Goal: Information Seeking & Learning: Find specific fact

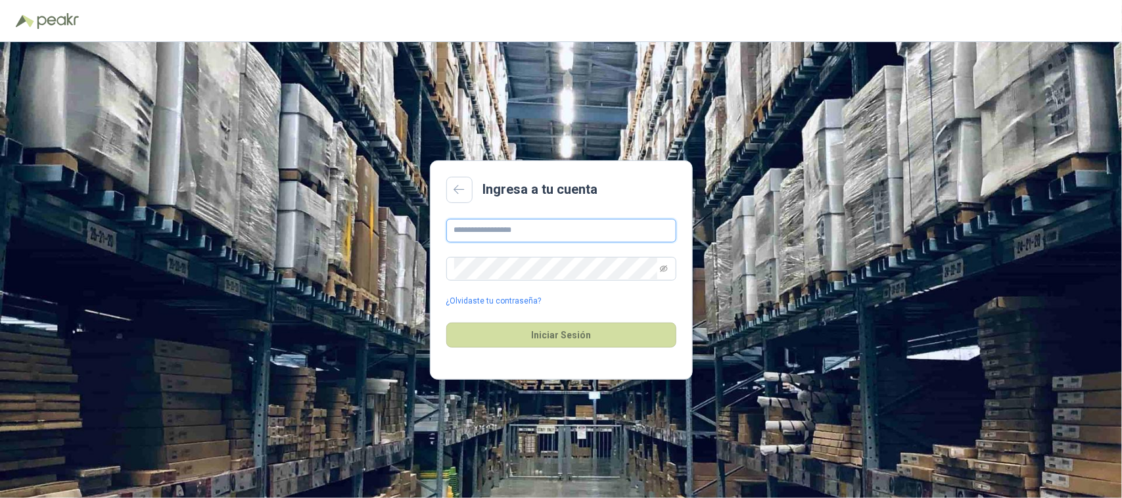
type input "**********"
click at [595, 323] on button "Iniciar Sesión" at bounding box center [561, 335] width 230 height 25
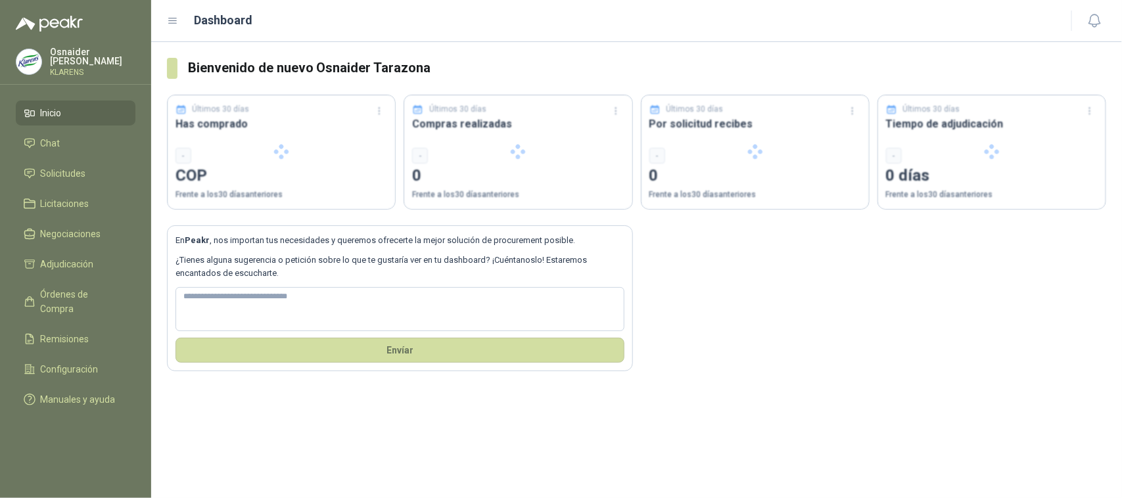
click at [605, 331] on textarea at bounding box center [399, 309] width 449 height 45
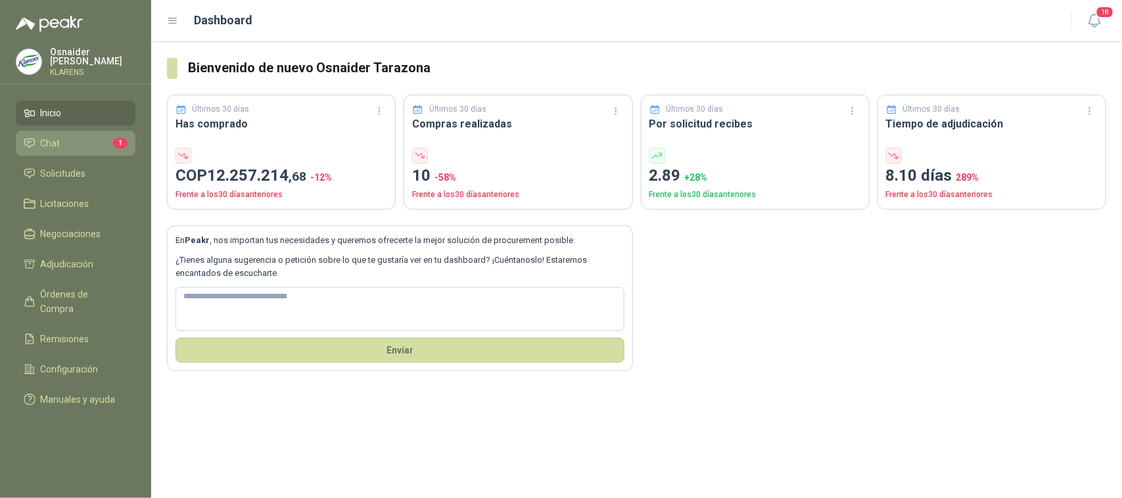
click at [80, 137] on li "Chat 1" at bounding box center [76, 143] width 104 height 14
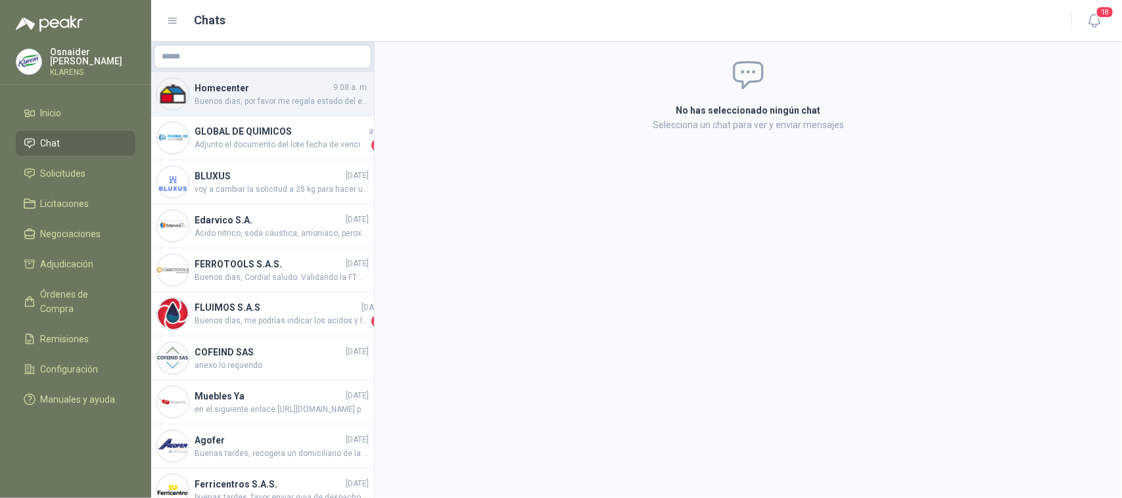
click at [277, 92] on h4 "Homecenter" at bounding box center [263, 88] width 136 height 14
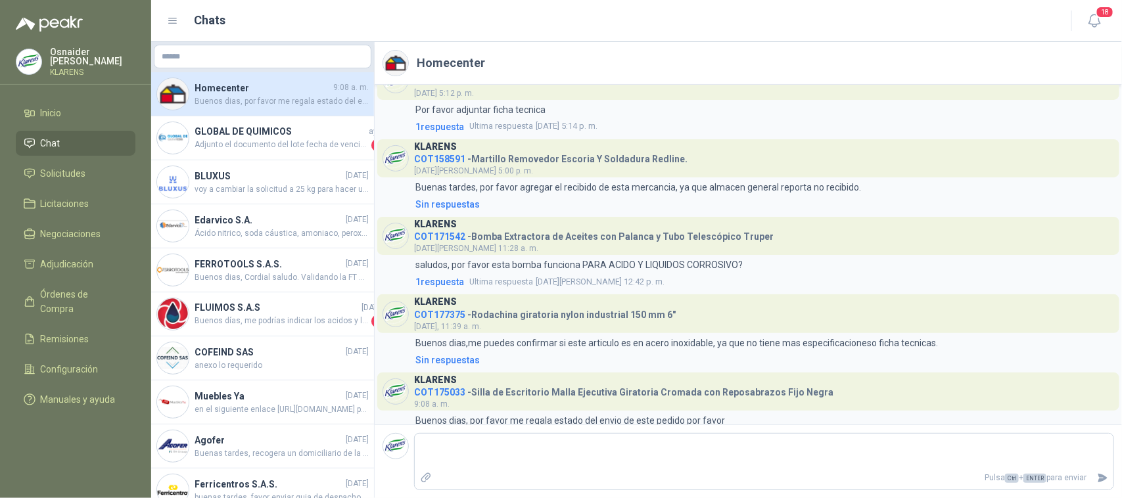
scroll to position [1438, 0]
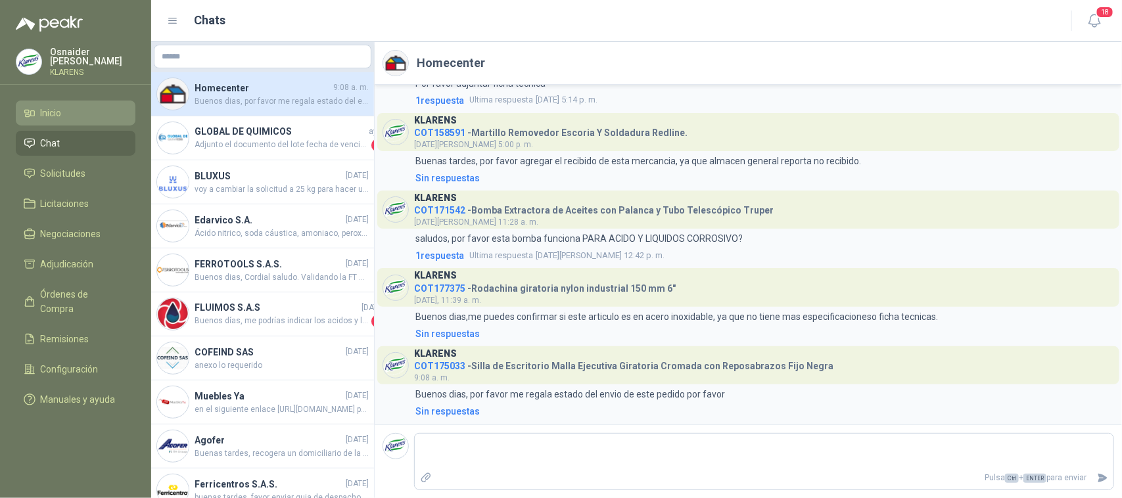
click at [64, 114] on li "Inicio" at bounding box center [76, 113] width 104 height 14
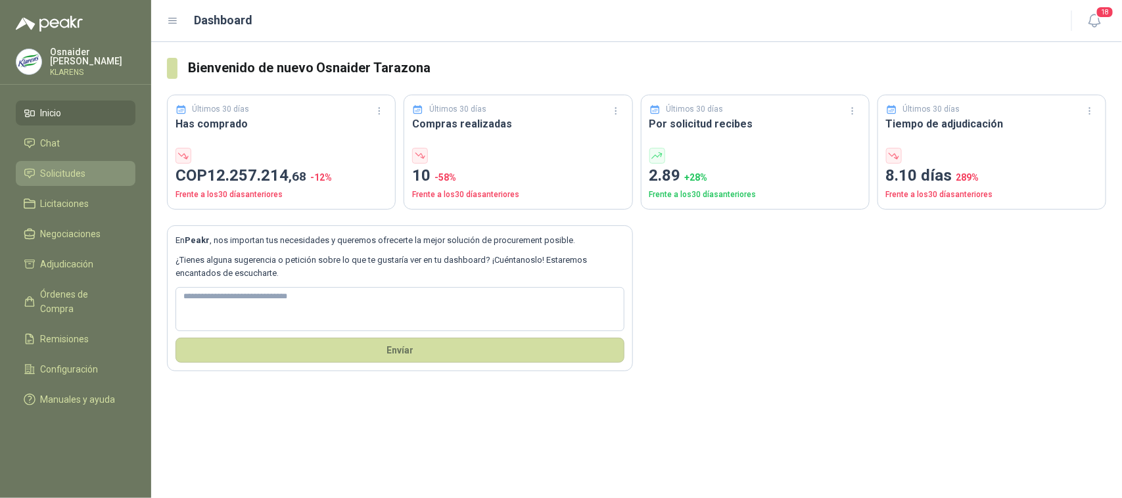
click at [87, 166] on li "Solicitudes" at bounding box center [76, 173] width 104 height 14
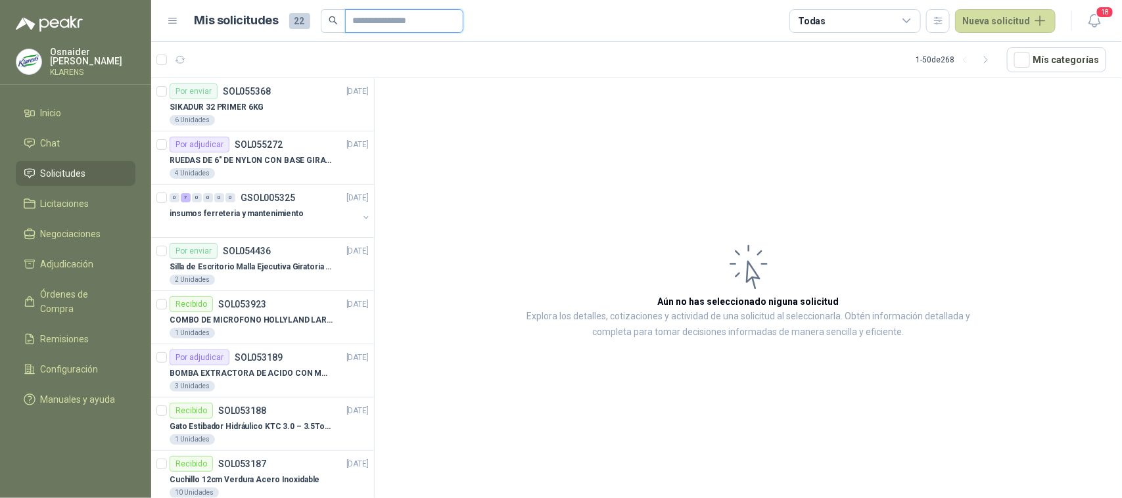
click at [405, 20] on input "text" at bounding box center [399, 21] width 92 height 22
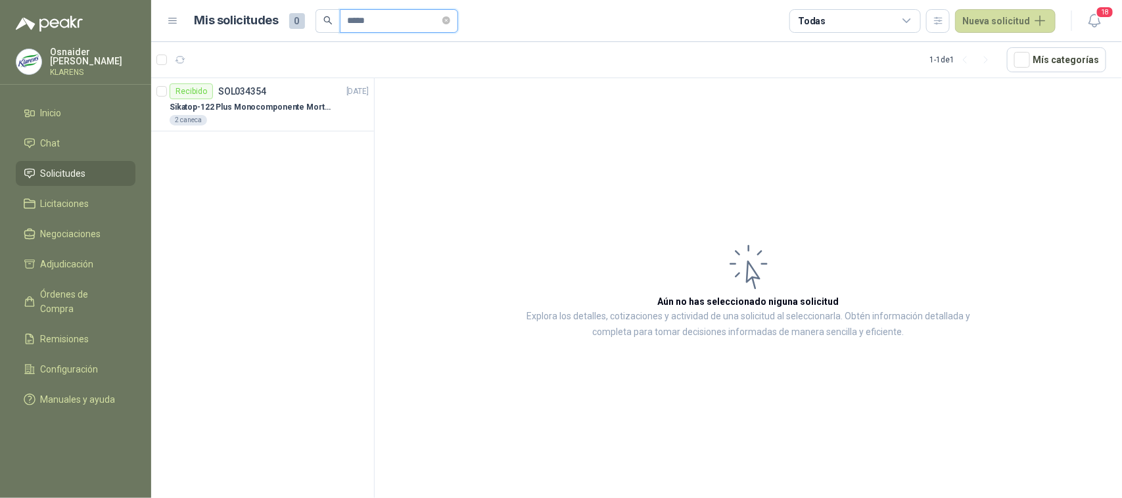
type input "*******"
click at [307, 101] on p "Sikatop-122 Plus Monocomponente Mortero De Reparación Estructural 25kg" at bounding box center [252, 107] width 164 height 12
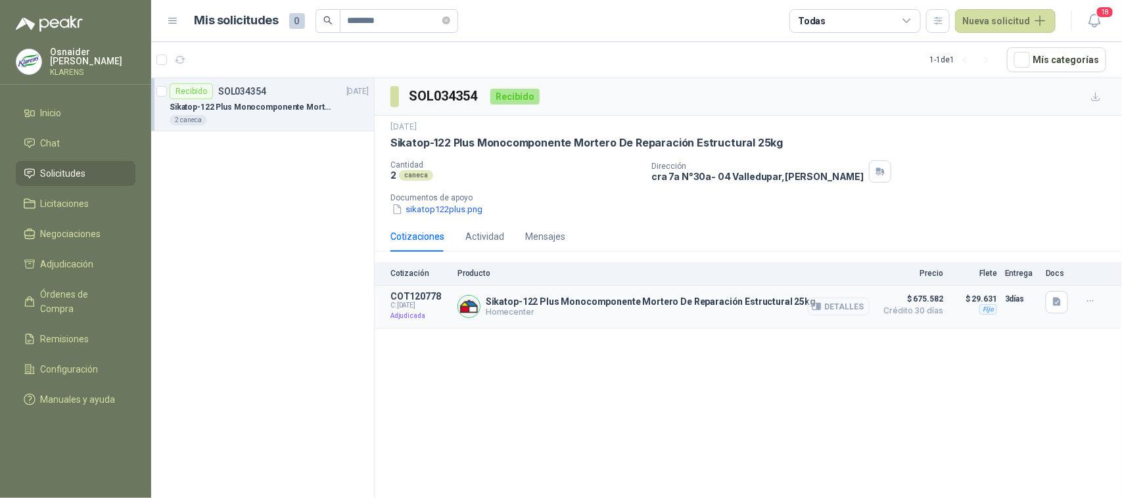
click at [827, 311] on button "Detalles" at bounding box center [839, 307] width 62 height 18
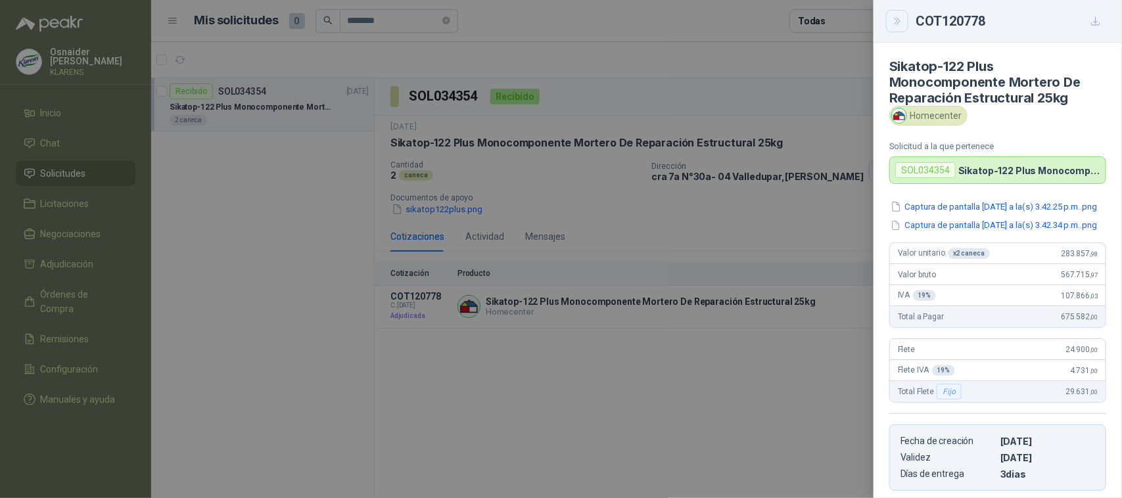
click at [895, 22] on icon "Close" at bounding box center [897, 21] width 11 height 11
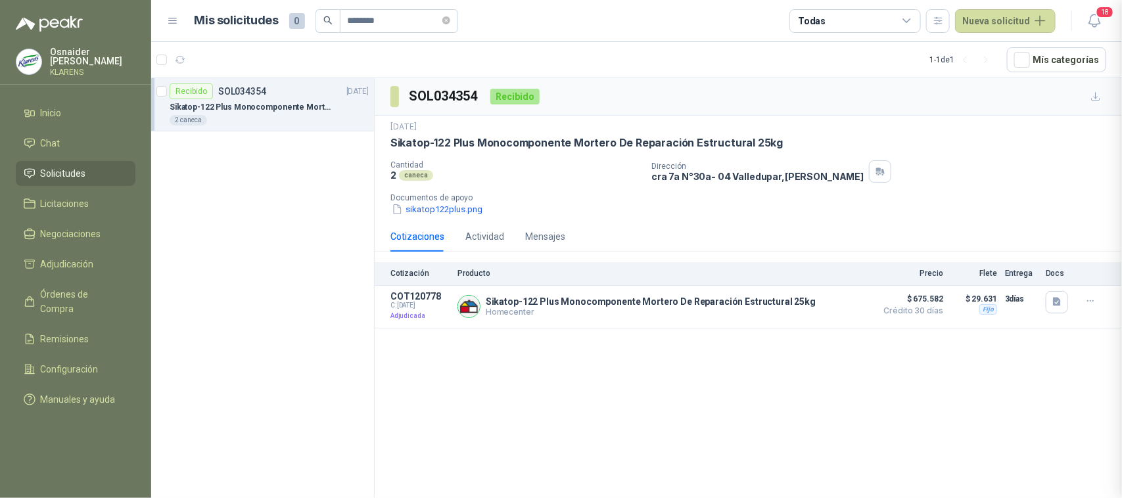
scroll to position [235, 0]
drag, startPoint x: 876, startPoint y: 298, endPoint x: 853, endPoint y: 296, distance: 23.0
click at [876, 297] on article "COT120778 C: [DATE] Adjudicada Sikatop-122 Plus Monocomponente Mortero De Repar…" at bounding box center [748, 307] width 747 height 43
click at [847, 300] on button "Detalles" at bounding box center [839, 307] width 62 height 18
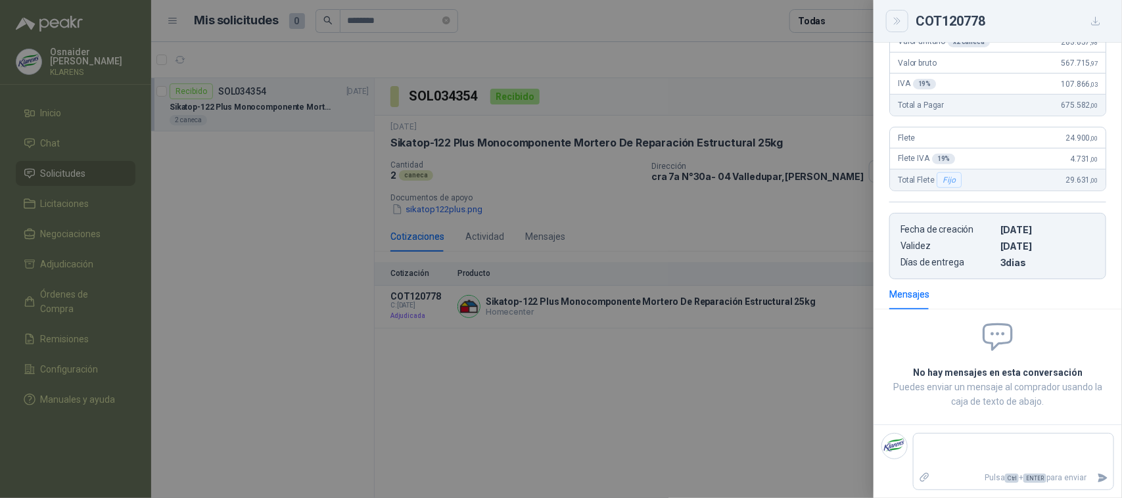
click at [900, 21] on icon "Close" at bounding box center [897, 21] width 6 height 7
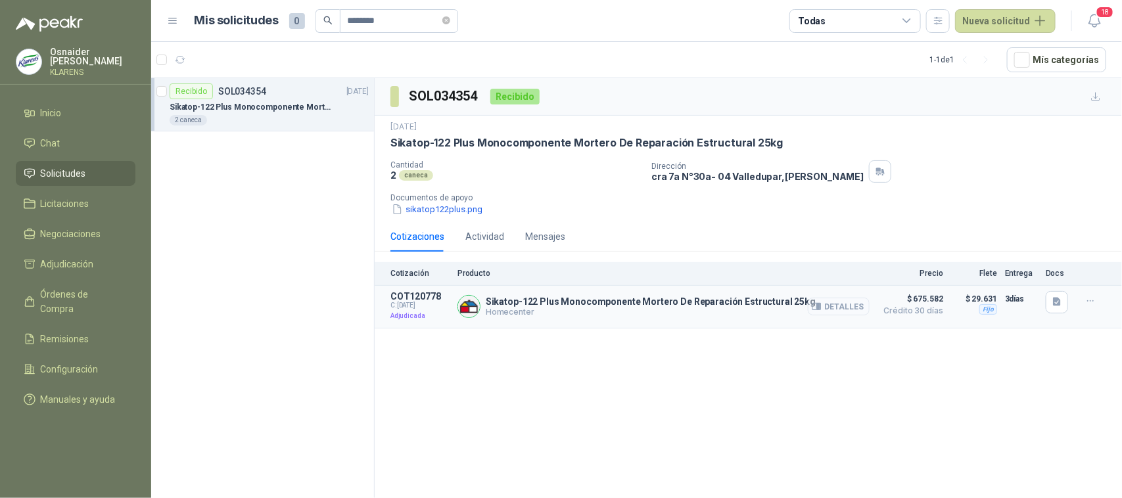
click at [845, 306] on button "Detalles" at bounding box center [839, 307] width 62 height 18
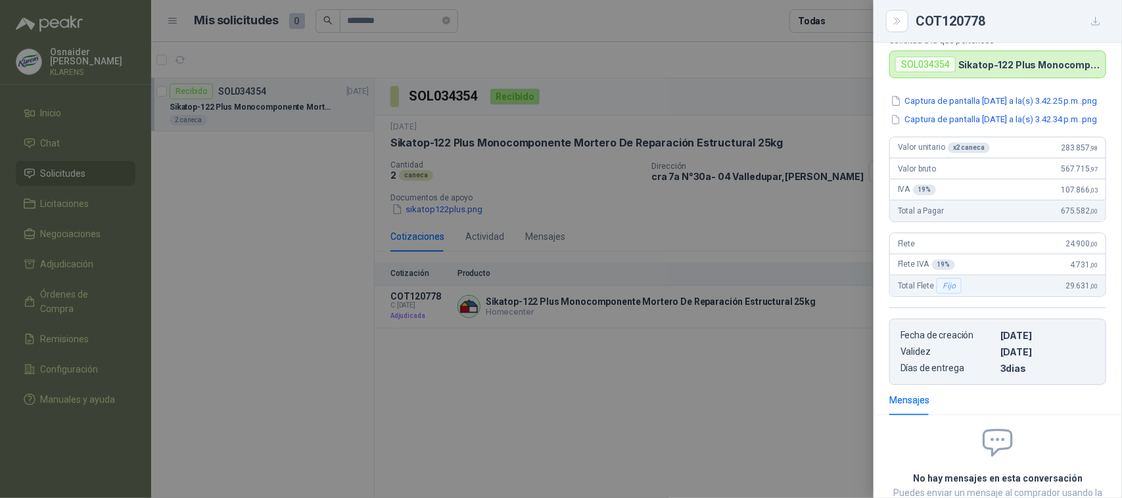
scroll to position [0, 0]
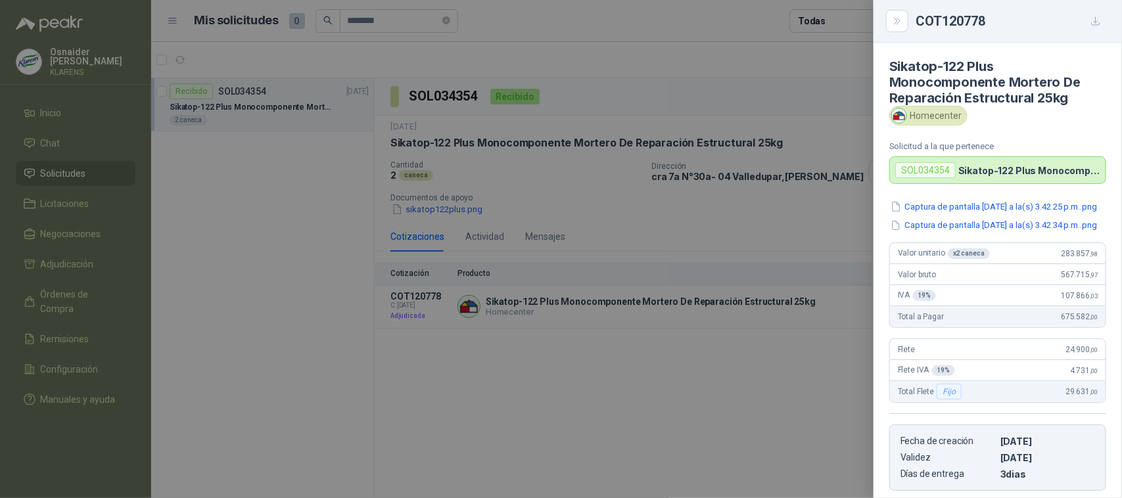
click at [934, 119] on div "Homecenter" at bounding box center [928, 116] width 78 height 20
drag, startPoint x: 950, startPoint y: 148, endPoint x: 960, endPoint y: 191, distance: 44.0
click at [950, 149] on p "Solicitud a la que pertenece" at bounding box center [997, 146] width 217 height 10
drag, startPoint x: 1000, startPoint y: 41, endPoint x: 990, endPoint y: 70, distance: 30.8
click at [997, 50] on div "COT120778 Sikatop-122 Plus Monocomponente Mortero De Reparación Estructural 25k…" at bounding box center [998, 249] width 248 height 498
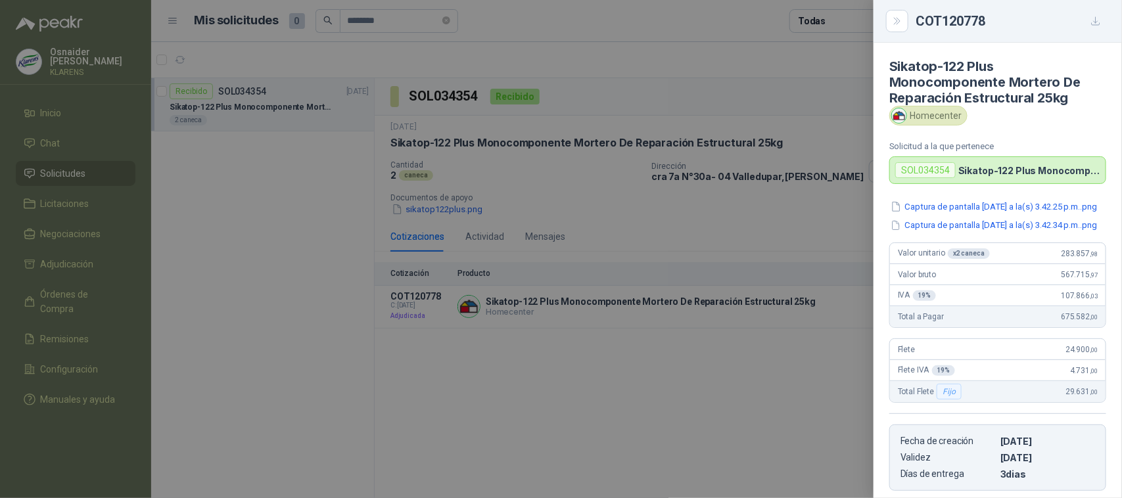
click at [986, 83] on h4 "Sikatop-122 Plus Monocomponente Mortero De Reparación Estructural 25kg" at bounding box center [997, 81] width 217 height 47
click at [986, 85] on h4 "Sikatop-122 Plus Monocomponente Mortero De Reparación Estructural 25kg" at bounding box center [997, 81] width 217 height 47
drag, startPoint x: 986, startPoint y: 83, endPoint x: 1069, endPoint y: 18, distance: 105.7
click at [1013, 60] on h4 "Sikatop-122 Plus Monocomponente Mortero De Reparación Estructural 25kg" at bounding box center [997, 81] width 217 height 47
click at [1099, 24] on icon "button" at bounding box center [1095, 21] width 11 height 11
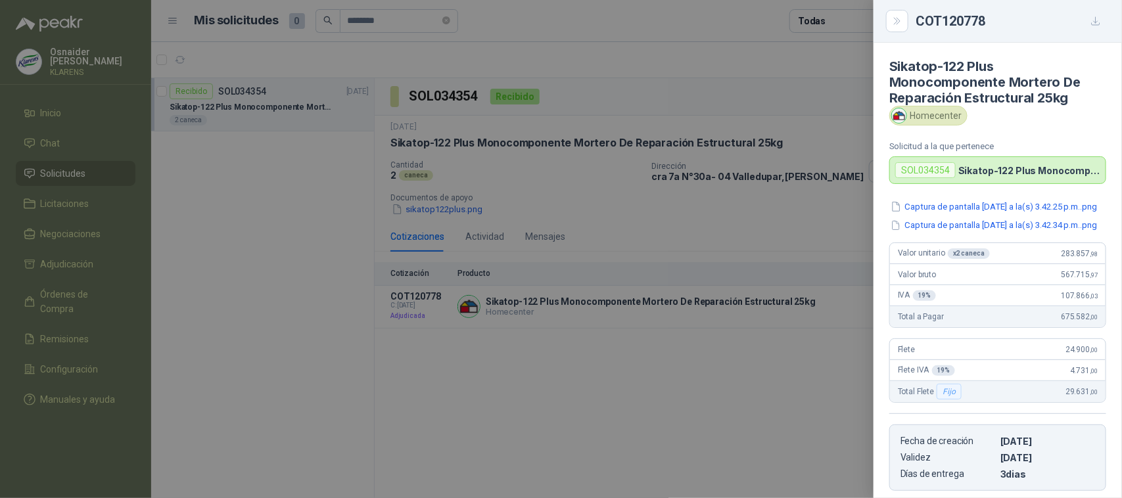
click at [550, 127] on div at bounding box center [561, 249] width 1122 height 498
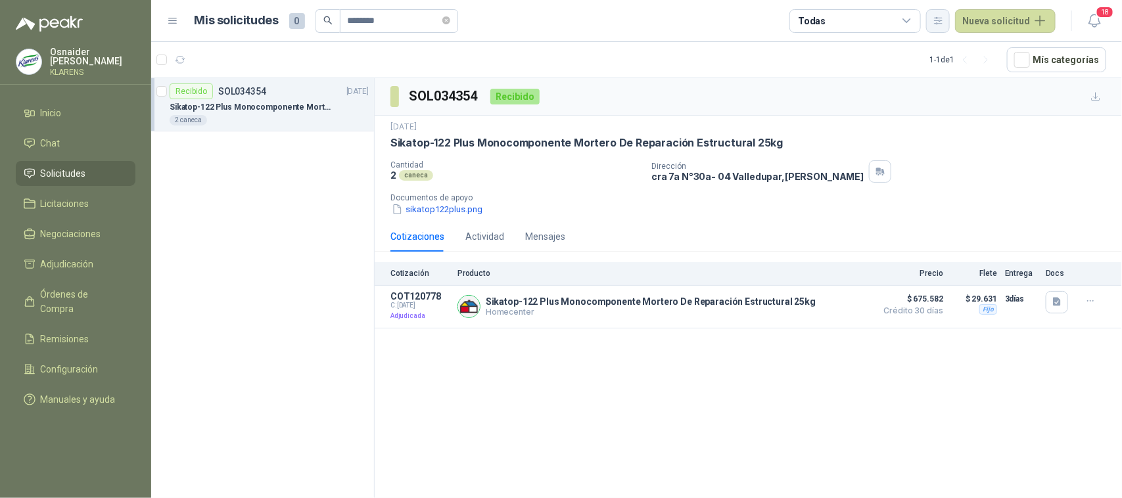
click at [950, 20] on button "button" at bounding box center [938, 21] width 24 height 24
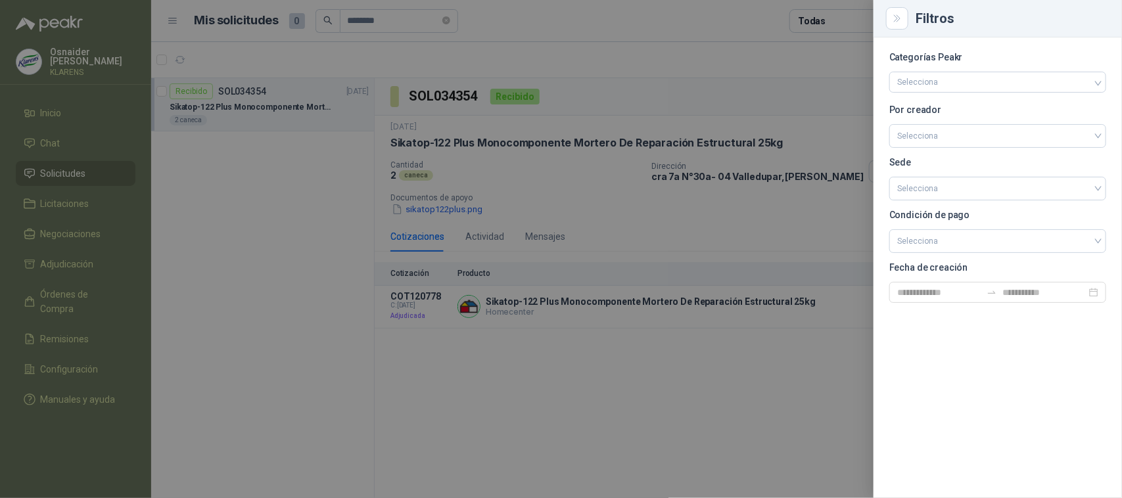
click at [796, 50] on div at bounding box center [561, 249] width 1122 height 498
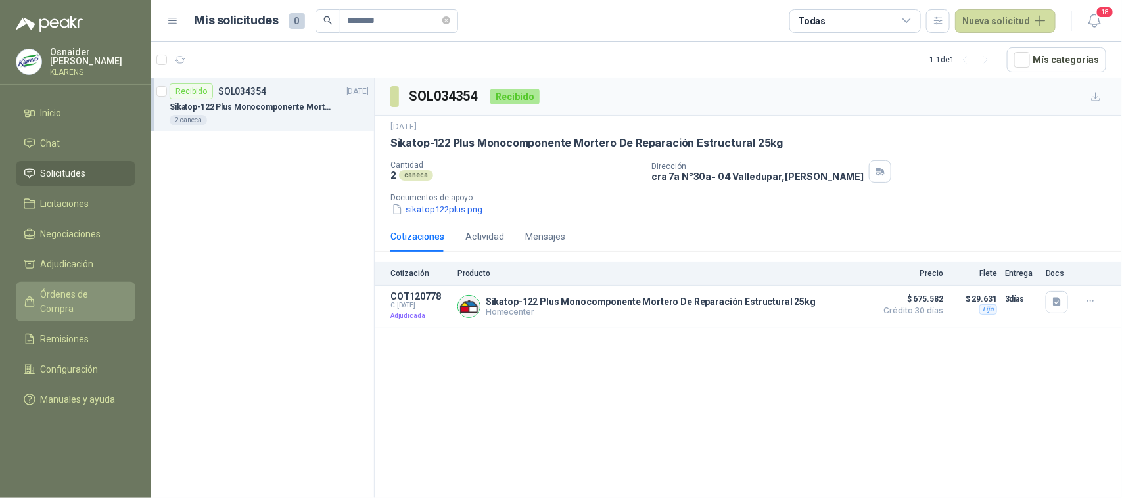
click at [124, 293] on li "Órdenes de Compra" at bounding box center [76, 301] width 104 height 29
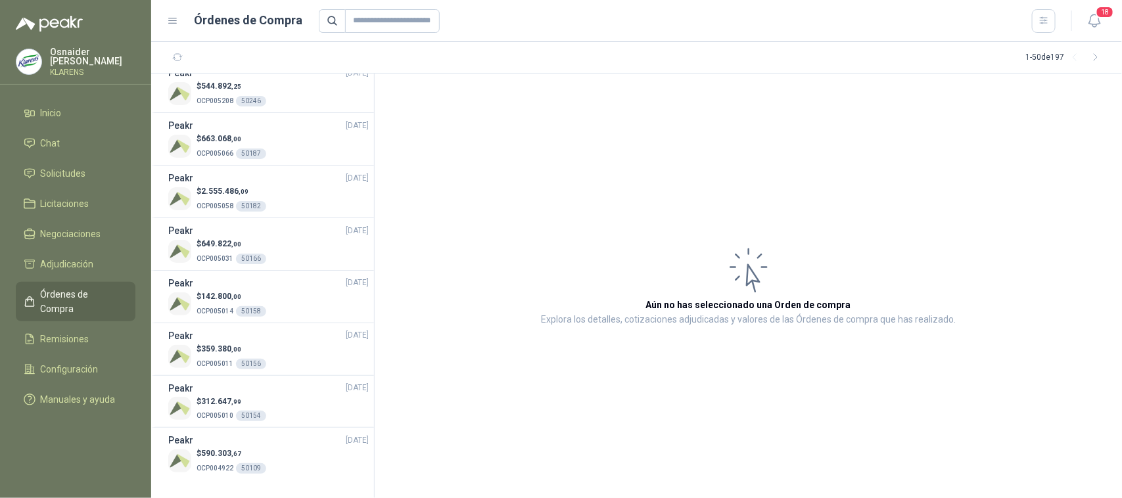
scroll to position [2223, 0]
click at [294, 296] on div "$ 142.800 ,00 OCP005014 50158" at bounding box center [268, 304] width 200 height 27
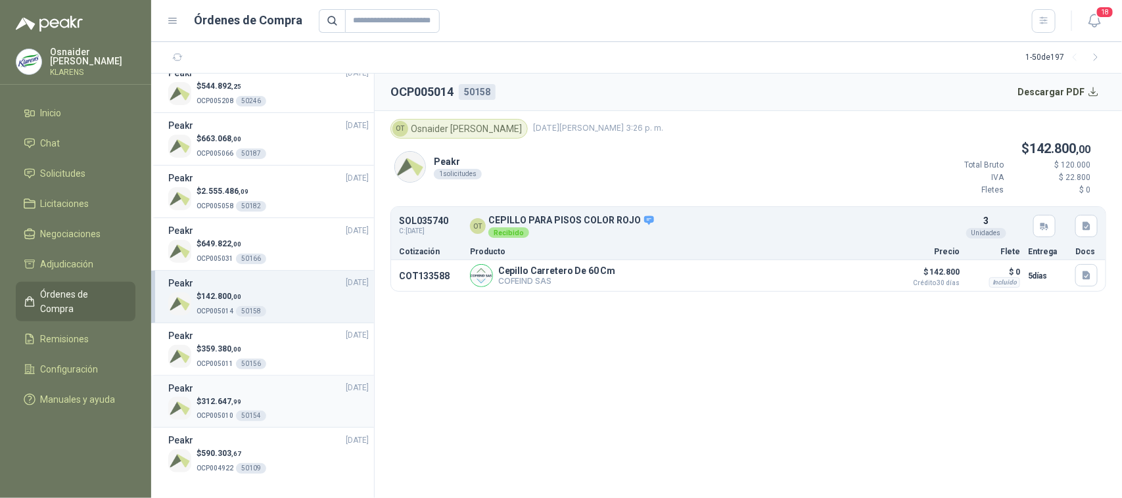
click at [296, 405] on div "$ 312.647 ,99 OCP005010 50154" at bounding box center [268, 409] width 200 height 27
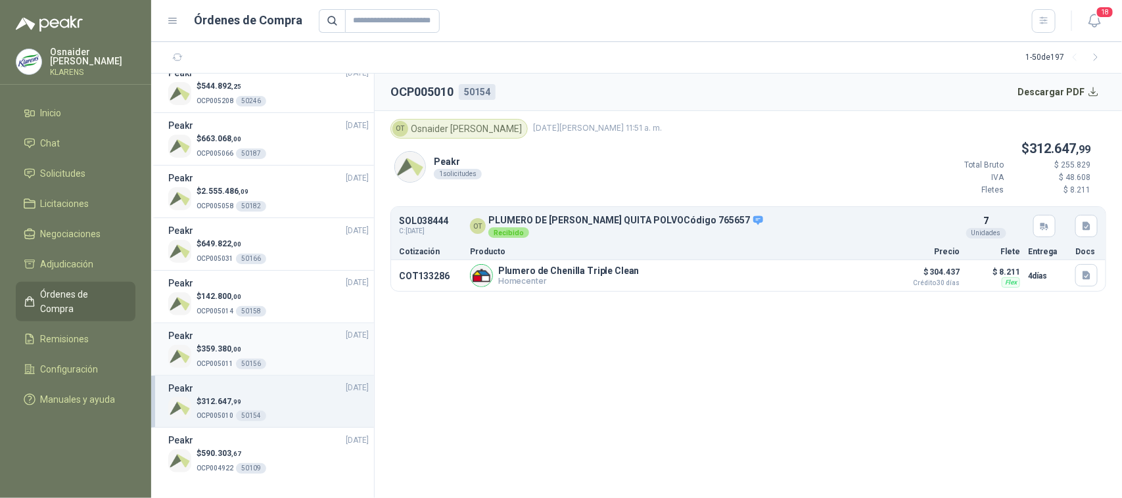
click at [314, 344] on div "$ 359.380 ,00 OCP005011 50156" at bounding box center [268, 356] width 200 height 27
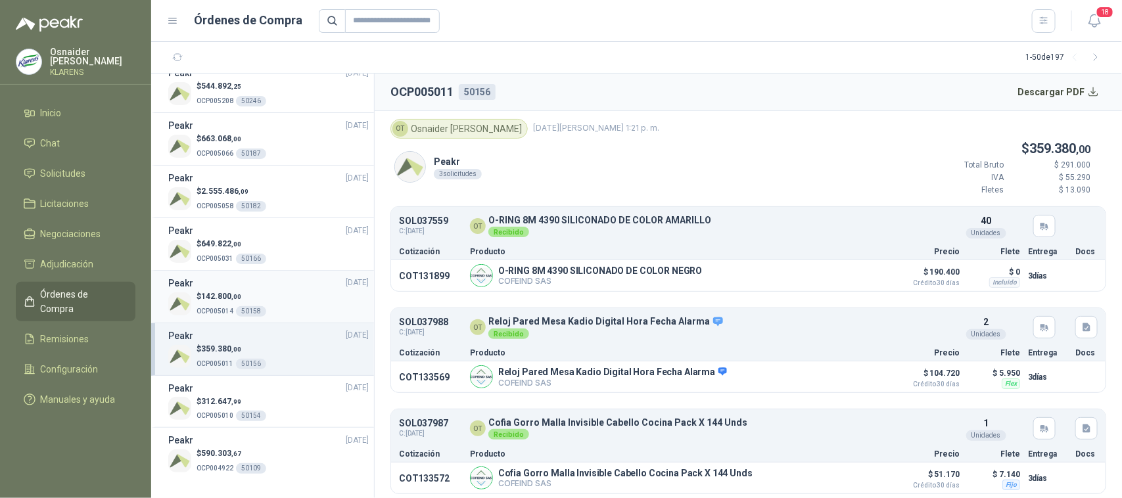
click at [306, 281] on div "Peakr [DATE]" at bounding box center [268, 283] width 200 height 14
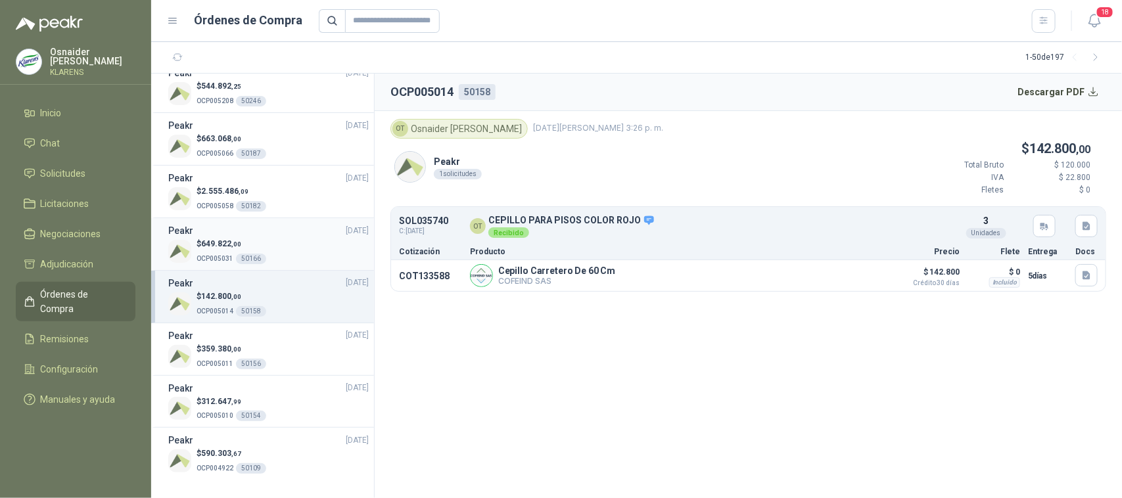
click at [313, 246] on div "$ 649.822 ,00 OCP005031 50166" at bounding box center [268, 251] width 200 height 27
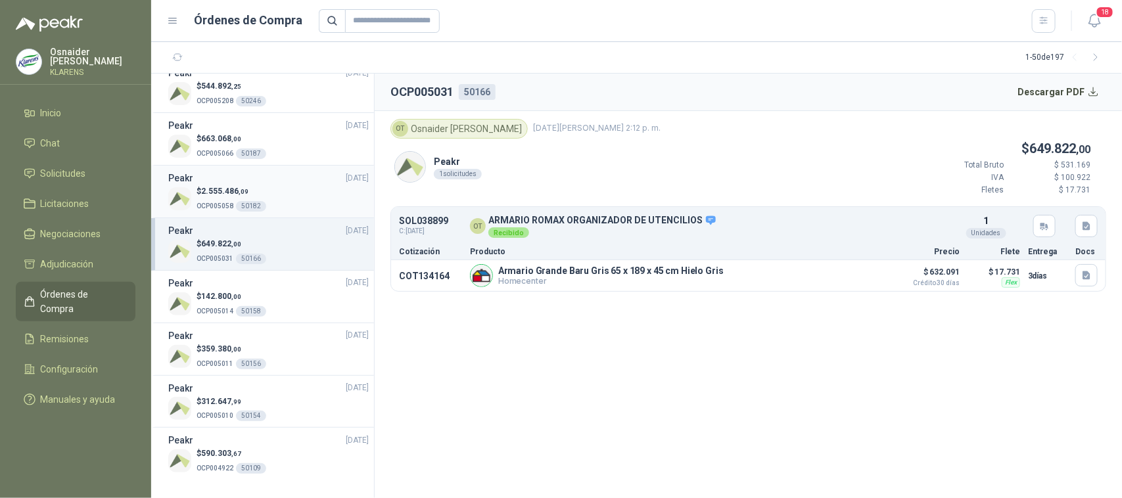
click at [310, 206] on div "$ 2.555.486 ,09 OCP005058 50182" at bounding box center [268, 198] width 200 height 27
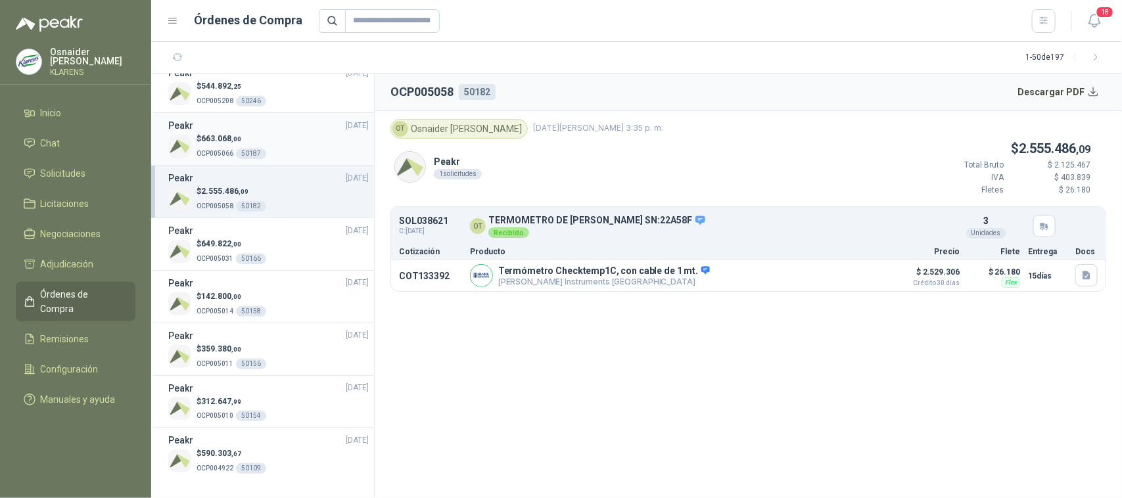
click at [302, 143] on div "$ 663.068 ,00 OCP005066 50187" at bounding box center [268, 146] width 200 height 27
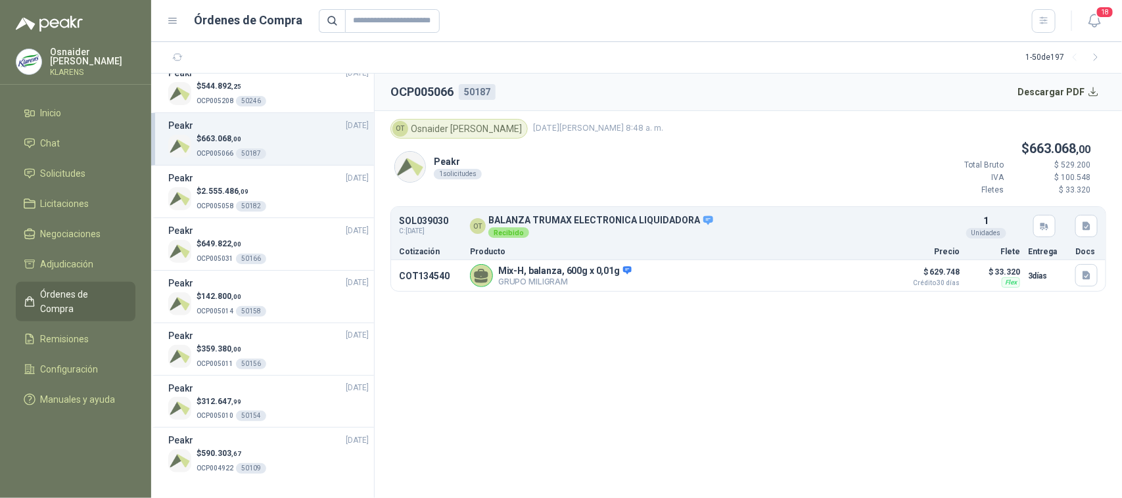
scroll to position [2141, 0]
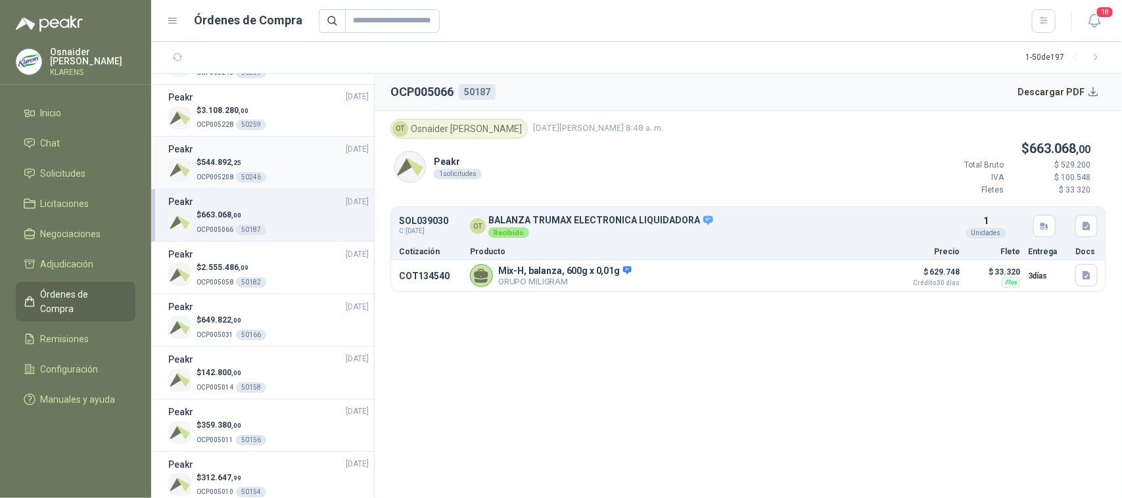
click at [301, 168] on div "$ 544.892 ,25 OCP005208 50246" at bounding box center [268, 169] width 200 height 27
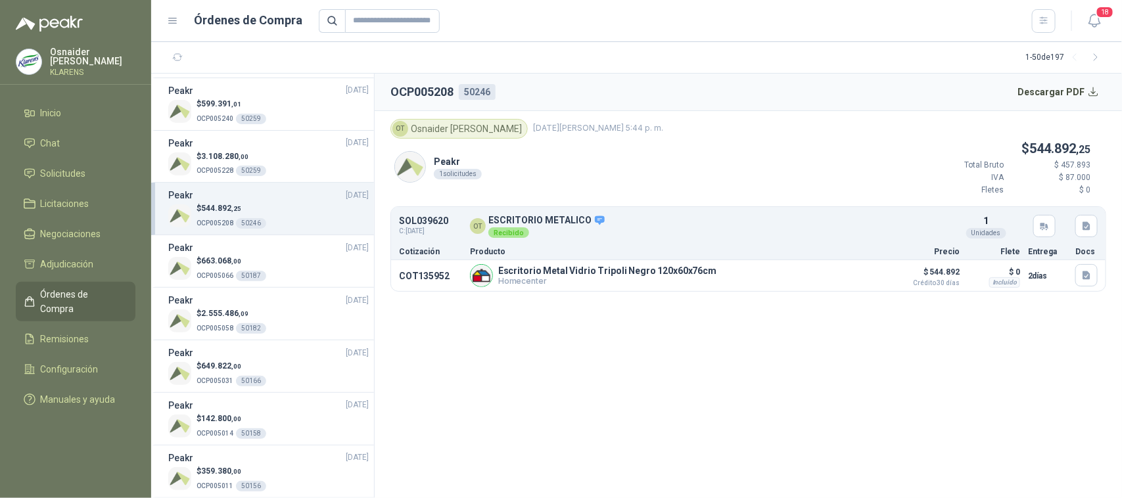
scroll to position [2059, 0]
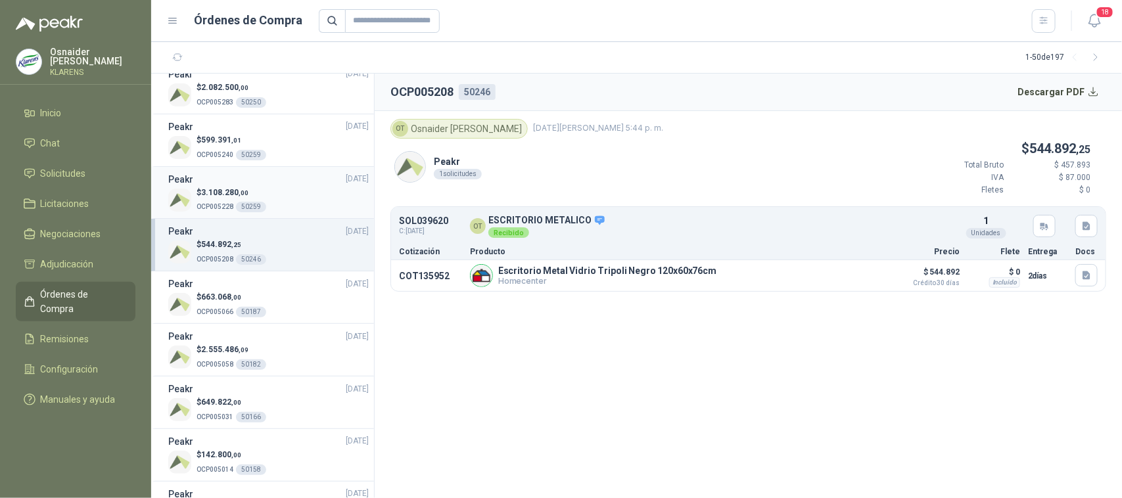
click at [303, 187] on div "Peakr [DATE]" at bounding box center [268, 179] width 200 height 14
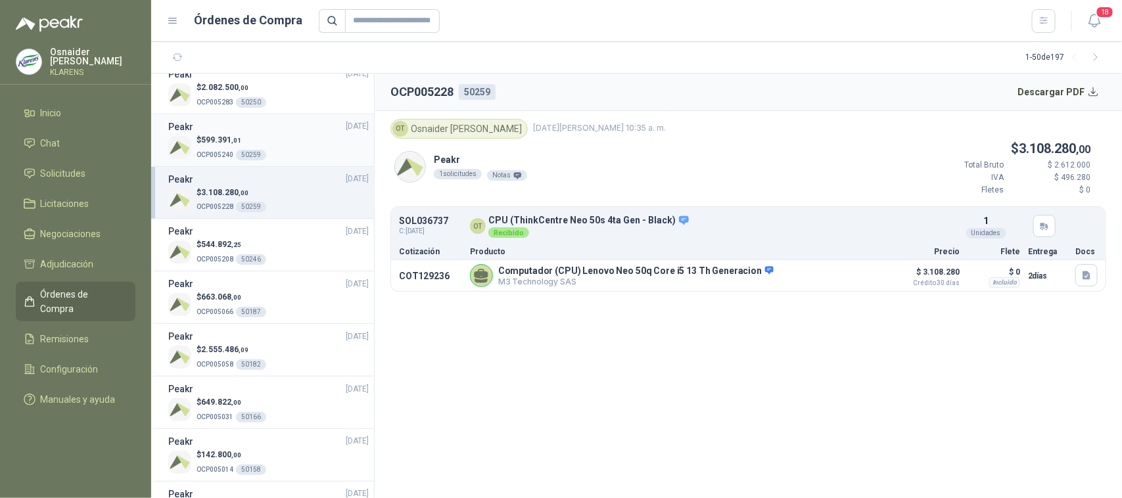
click at [310, 151] on div "$ 599.391 ,01 OCP005240 50259" at bounding box center [268, 147] width 200 height 27
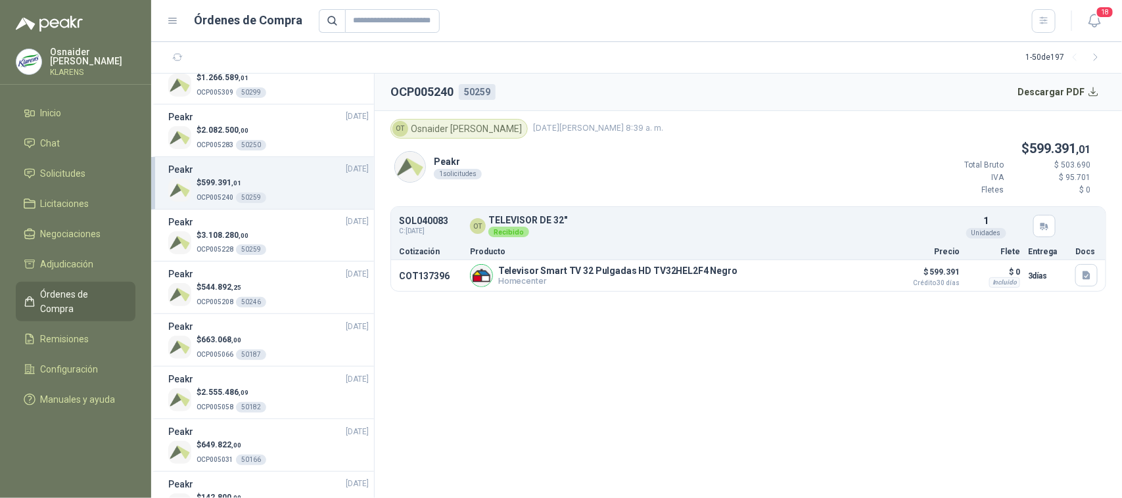
scroll to position [1976, 0]
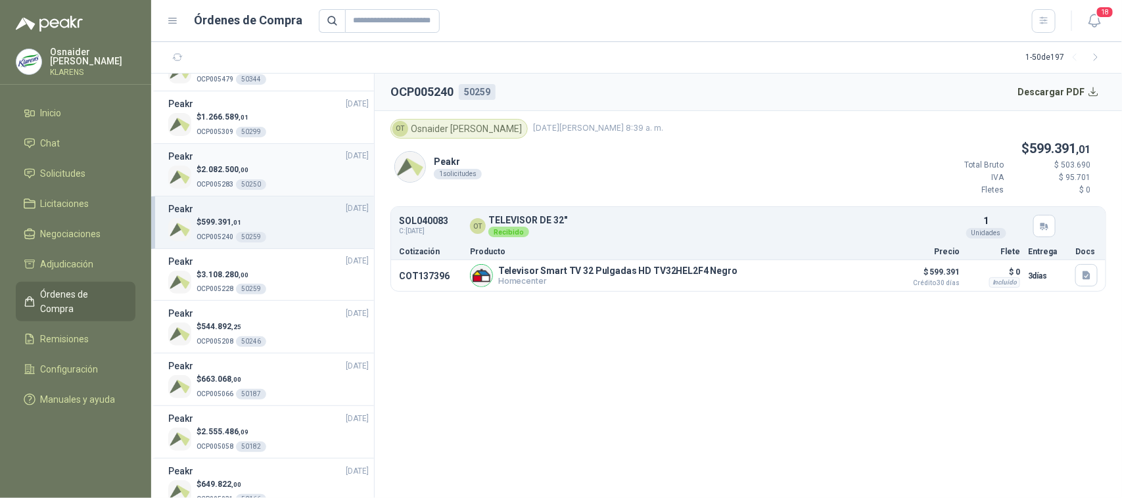
click at [313, 185] on div "$ 2.082.500 ,00 OCP005283 50250" at bounding box center [268, 177] width 200 height 27
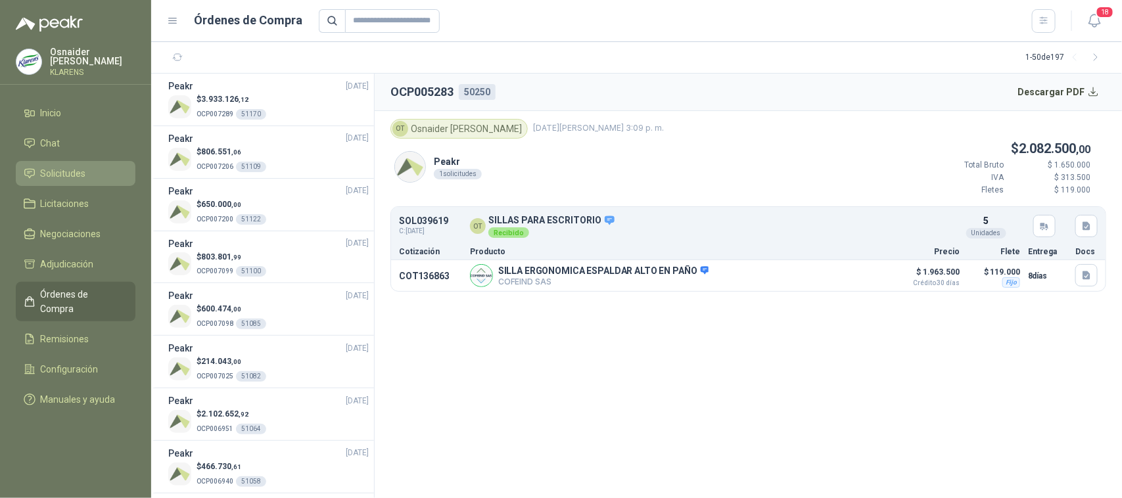
click at [79, 162] on link "Solicitudes" at bounding box center [76, 173] width 120 height 25
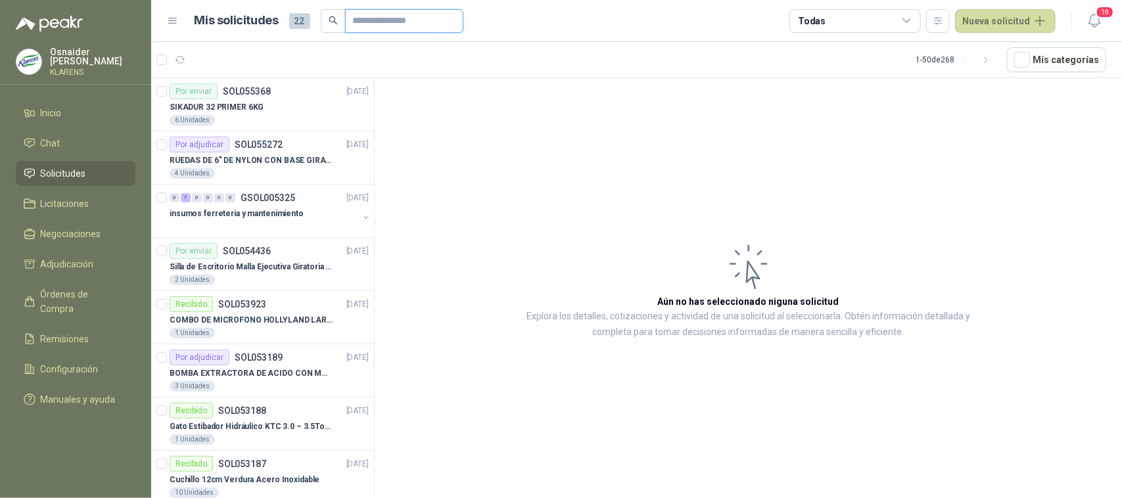
click at [358, 23] on input "text" at bounding box center [399, 21] width 92 height 22
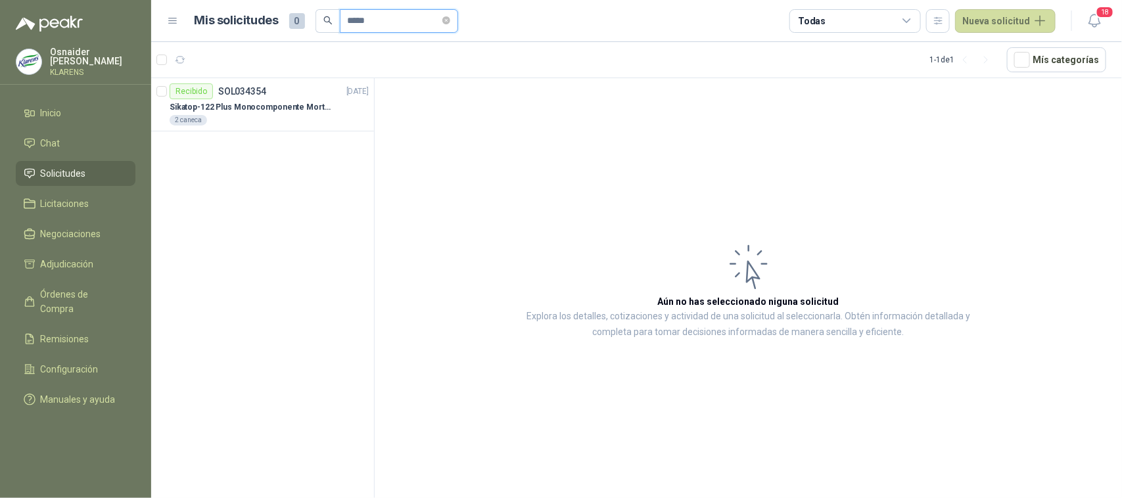
type input "*******"
click at [293, 101] on p "Sikatop-122 Plus Monocomponente Mortero De Reparación Estructural 25kg" at bounding box center [252, 107] width 164 height 12
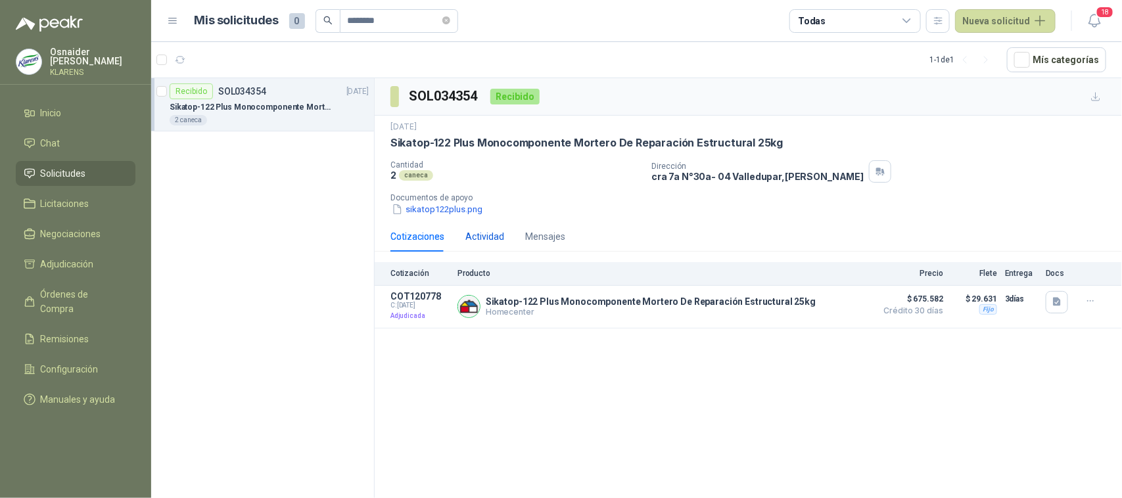
click at [491, 238] on div "Actividad" at bounding box center [484, 236] width 39 height 14
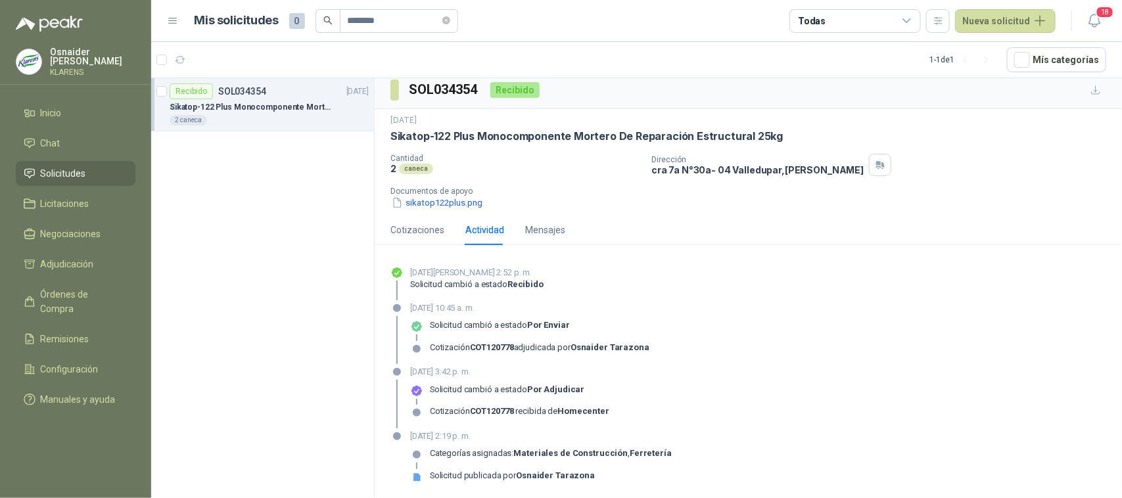
scroll to position [8, 0]
click at [36, 332] on li "Remisiones" at bounding box center [76, 339] width 104 height 14
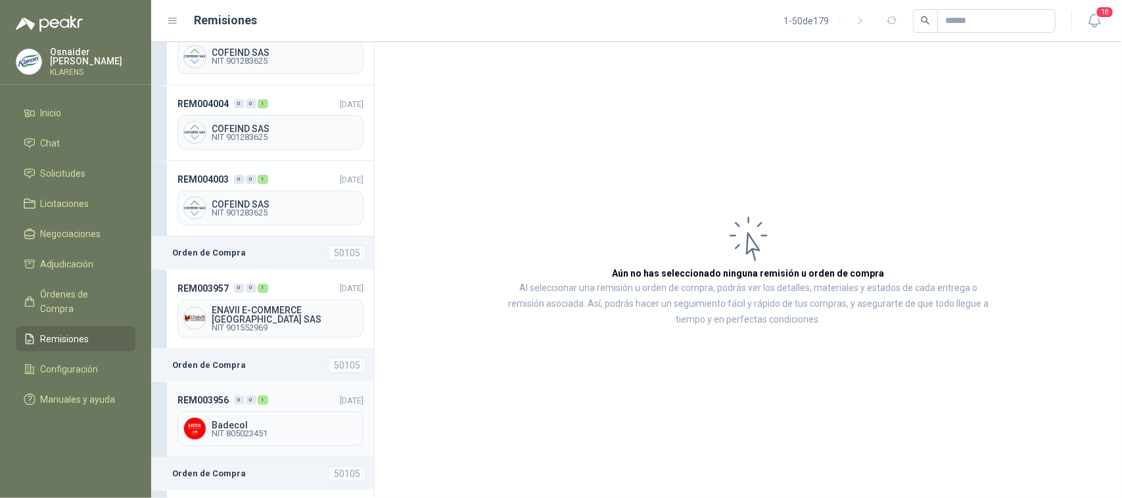
scroll to position [3960, 0]
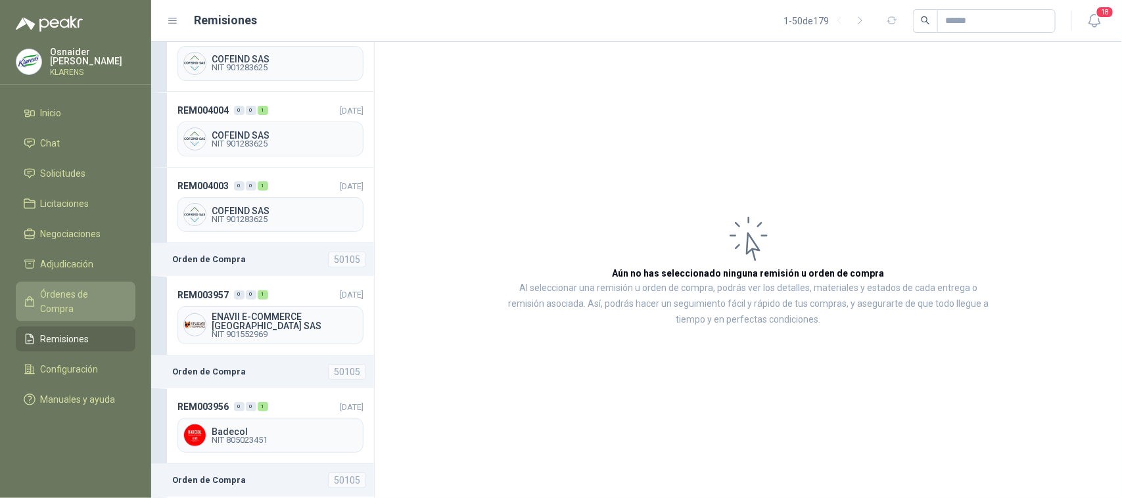
click at [124, 289] on li "Órdenes de Compra" at bounding box center [76, 301] width 104 height 29
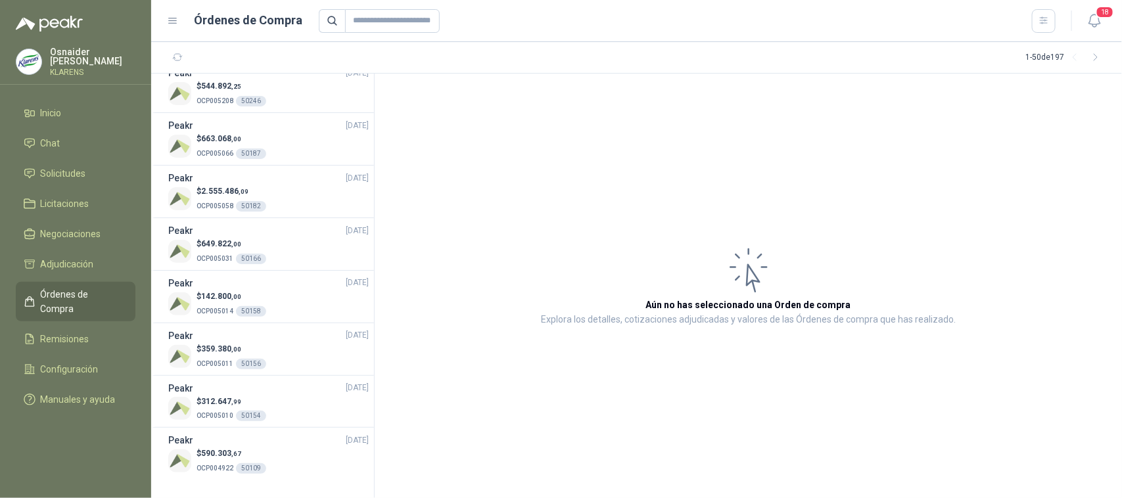
scroll to position [2223, 0]
click at [225, 366] on span "OCP005011" at bounding box center [215, 363] width 37 height 7
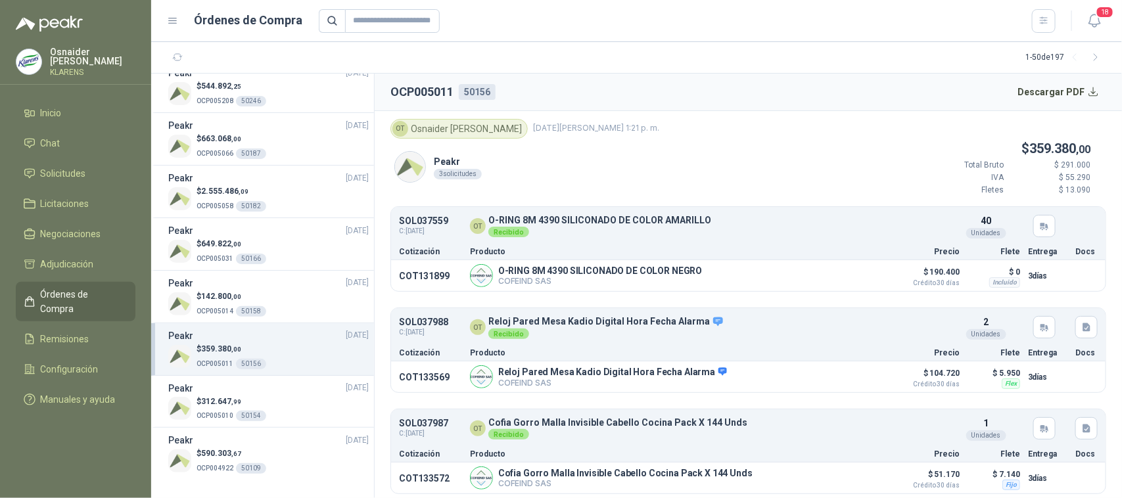
click at [320, 363] on div "$ 359.380 ,00 OCP005011 50156" at bounding box center [268, 356] width 200 height 27
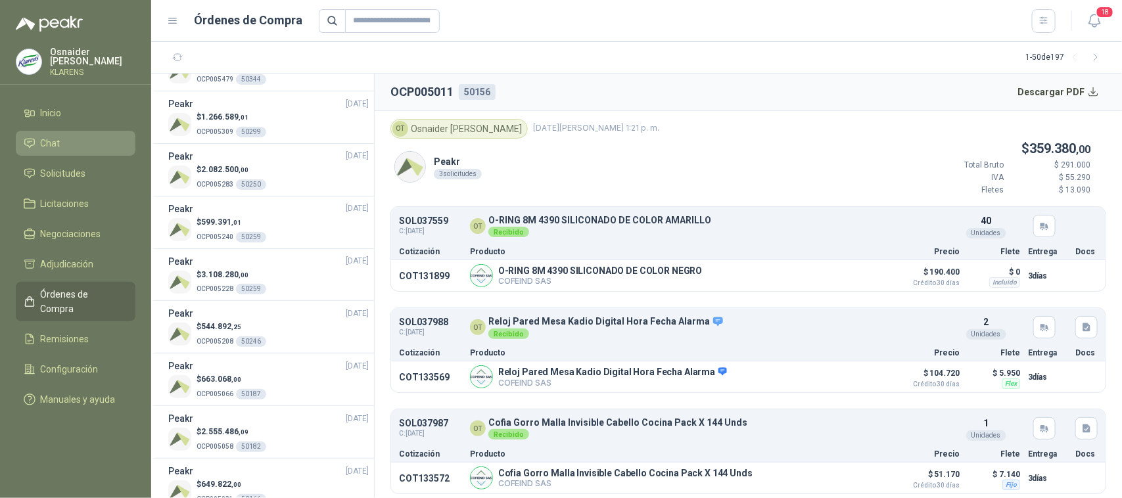
click at [85, 152] on link "Chat" at bounding box center [76, 143] width 120 height 25
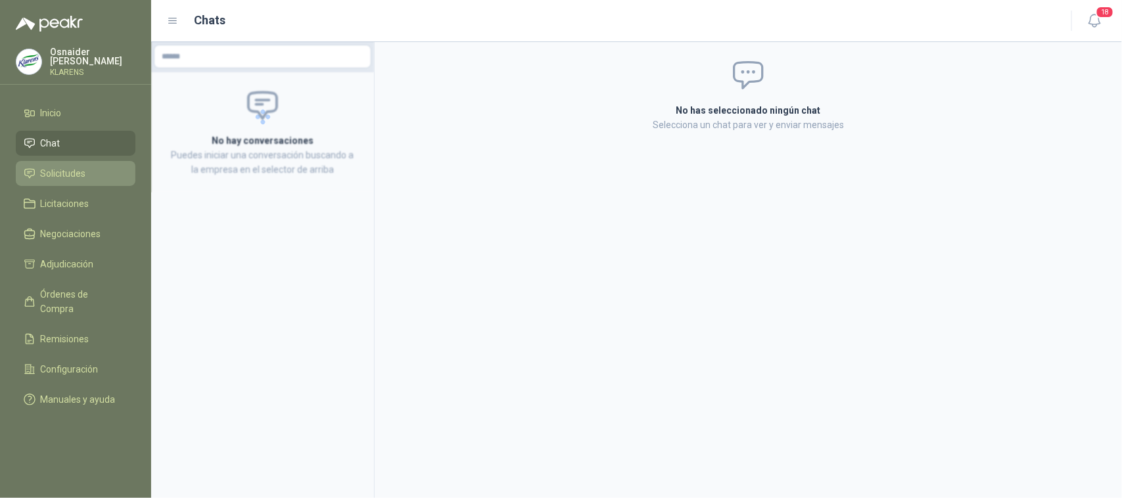
click at [85, 161] on link "Solicitudes" at bounding box center [76, 173] width 120 height 25
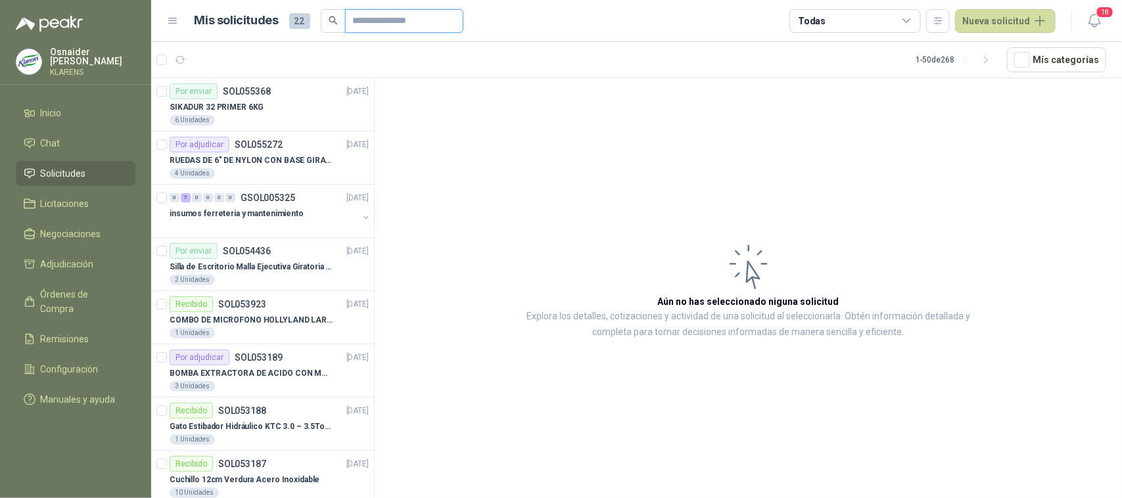
click at [362, 17] on input "text" at bounding box center [399, 21] width 92 height 22
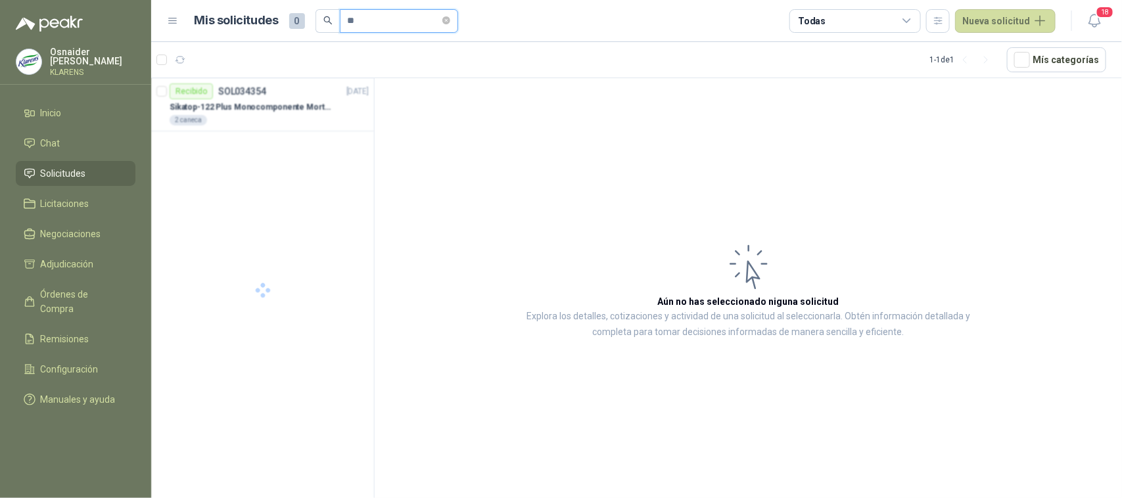
type input "*"
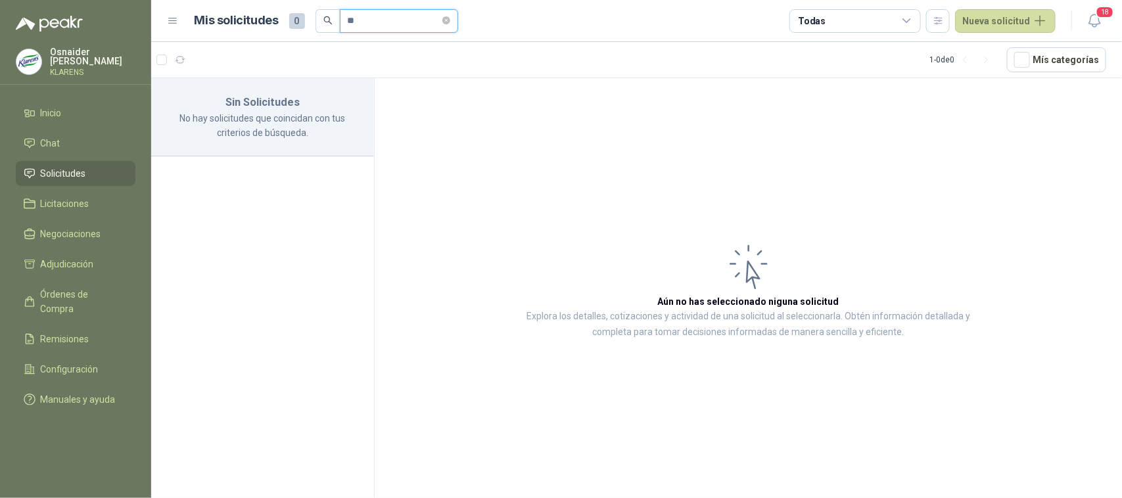
type input "*"
type input "*********"
click at [450, 27] on span at bounding box center [446, 21] width 8 height 22
